Goal: Transaction & Acquisition: Purchase product/service

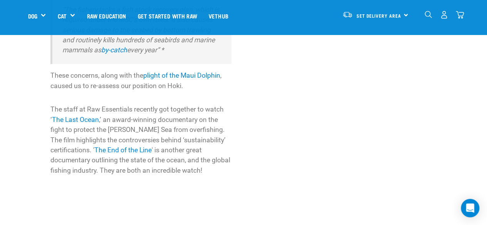
scroll to position [437, 0]
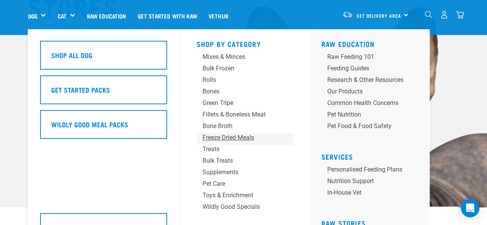
scroll to position [55, 0]
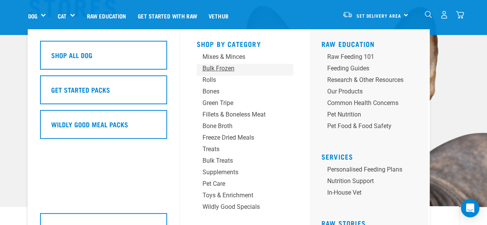
click at [212, 67] on div "Bulk Frozen" at bounding box center [238, 68] width 72 height 9
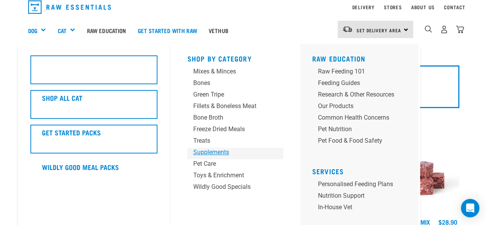
scroll to position [2, 0]
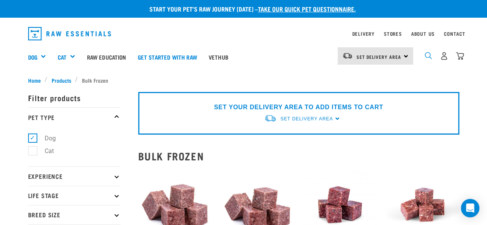
click at [425, 57] on img "dropdown navigation" at bounding box center [427, 55] width 7 height 7
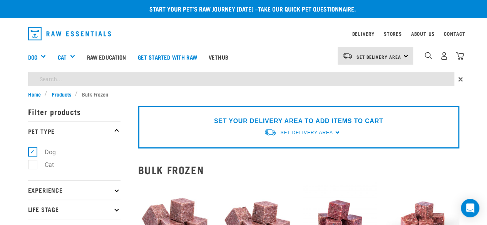
click at [167, 80] on input "search" at bounding box center [241, 79] width 426 height 14
type input "pilchards"
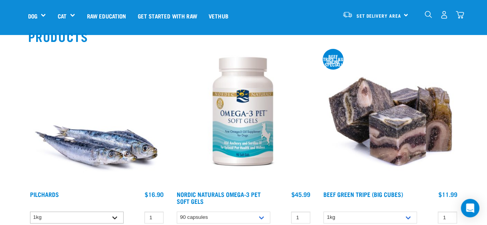
scroll to position [65, 0]
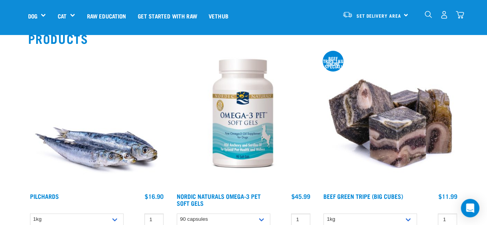
click at [112, 142] on img at bounding box center [96, 120] width 137 height 137
